Goal: Complete application form

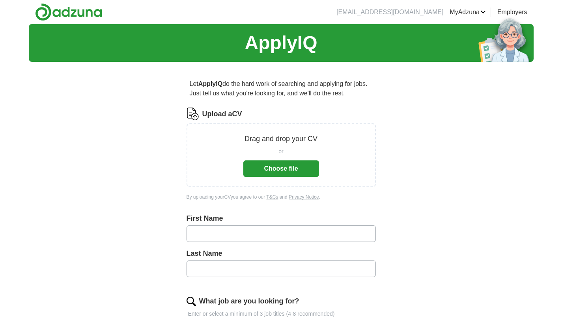
click at [292, 171] on button "Choose file" at bounding box center [282, 169] width 76 height 17
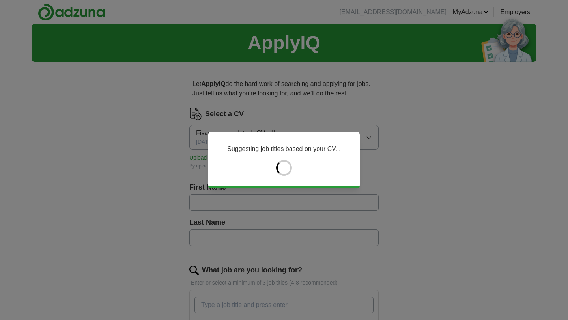
type input "******"
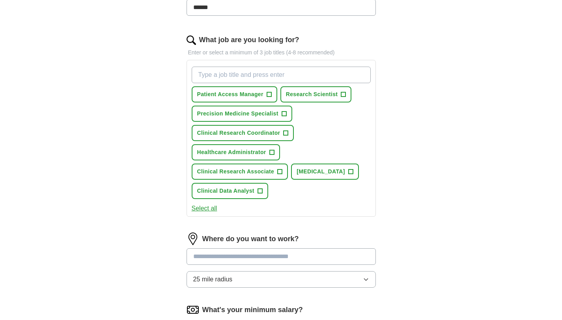
scroll to position [232, 0]
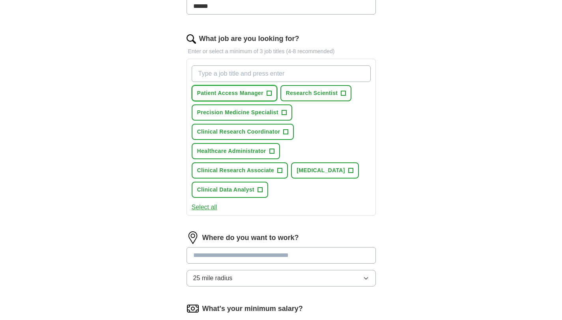
click at [255, 92] on span "Patient Access Manager" at bounding box center [230, 93] width 66 height 8
click at [0, 0] on span "×" at bounding box center [0, 0] width 0 height 0
click at [264, 92] on button "Patient Access Manager +" at bounding box center [235, 93] width 86 height 16
click at [0, 0] on span "×" at bounding box center [0, 0] width 0 height 0
click at [268, 131] on span "Clinical Research Coordinator" at bounding box center [238, 132] width 83 height 8
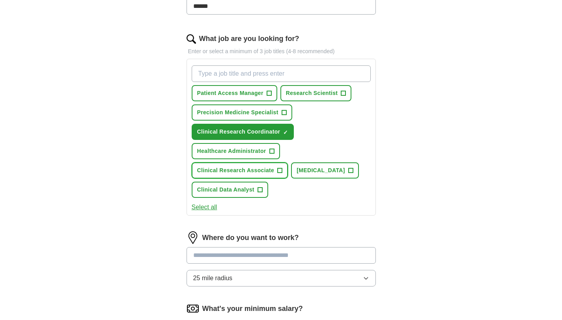
click at [262, 167] on span "Clinical Research Associate" at bounding box center [235, 171] width 77 height 8
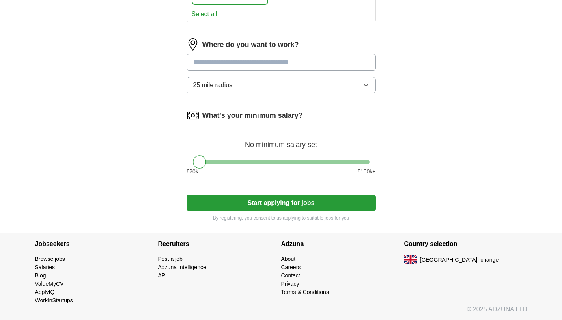
scroll to position [425, 0]
